Goal: Transaction & Acquisition: Subscribe to service/newsletter

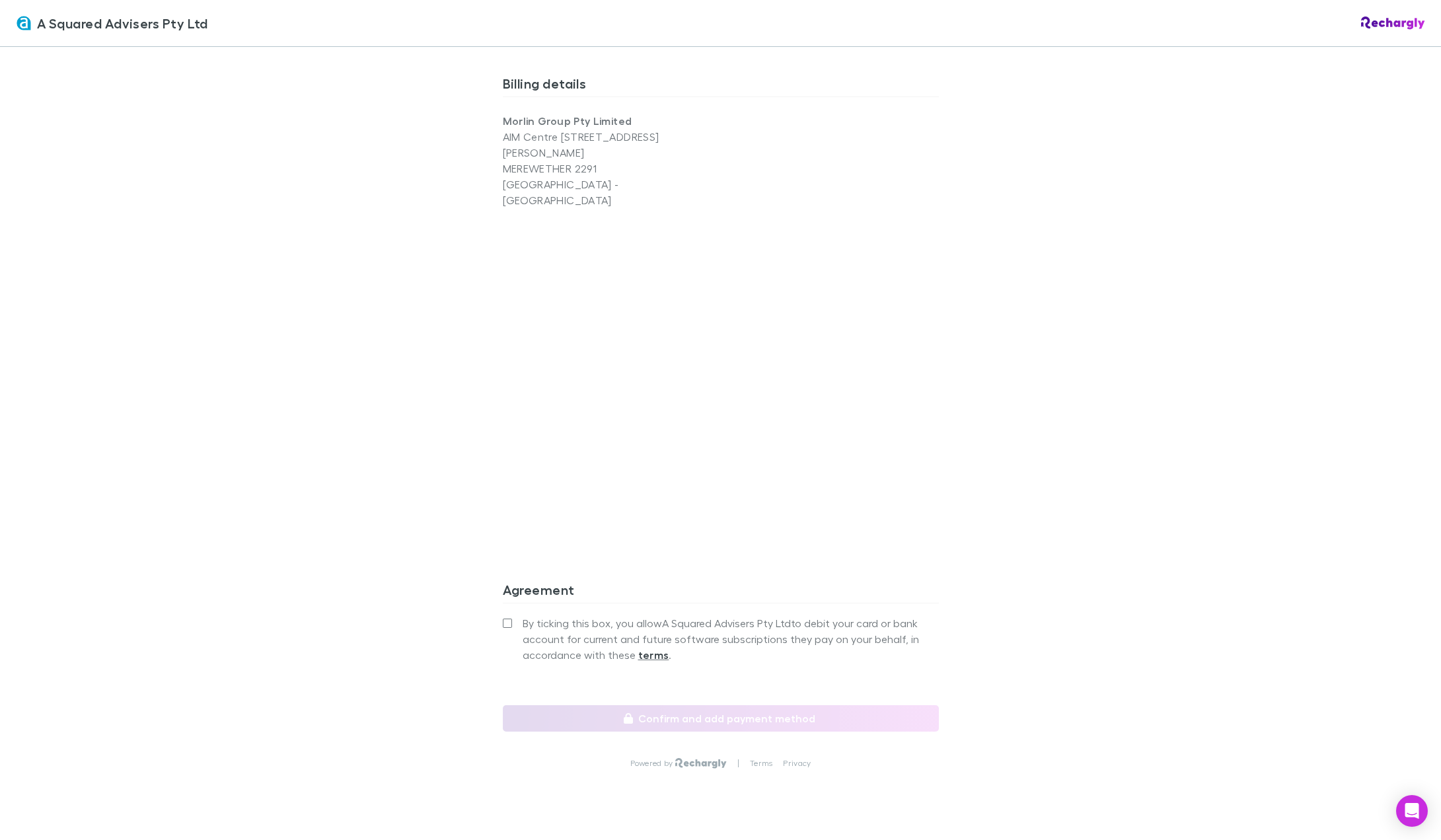
scroll to position [963, 0]
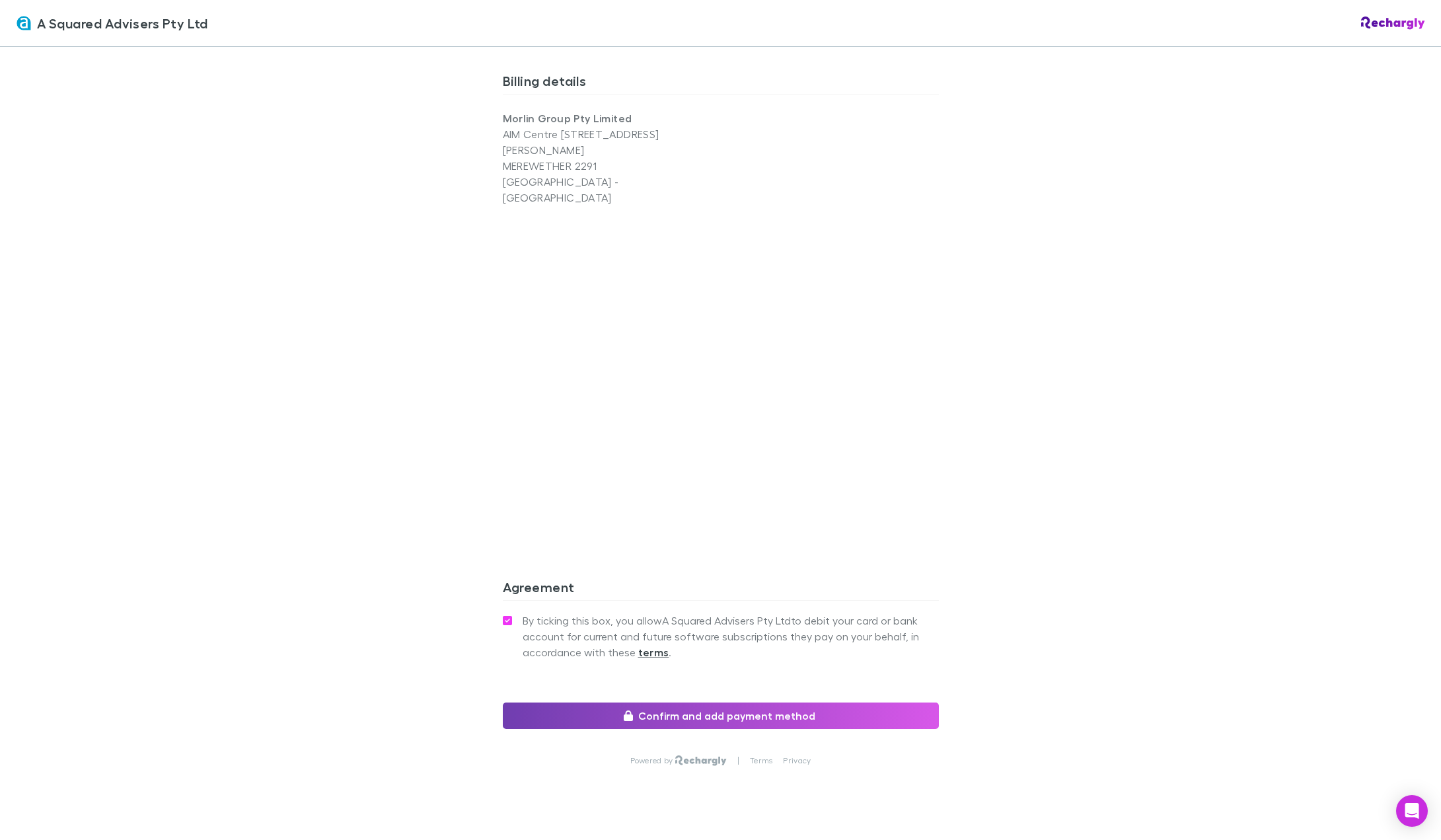
click at [813, 702] on button "Confirm and add payment method" at bounding box center [720, 715] width 436 height 26
